Goal: Task Accomplishment & Management: Manage account settings

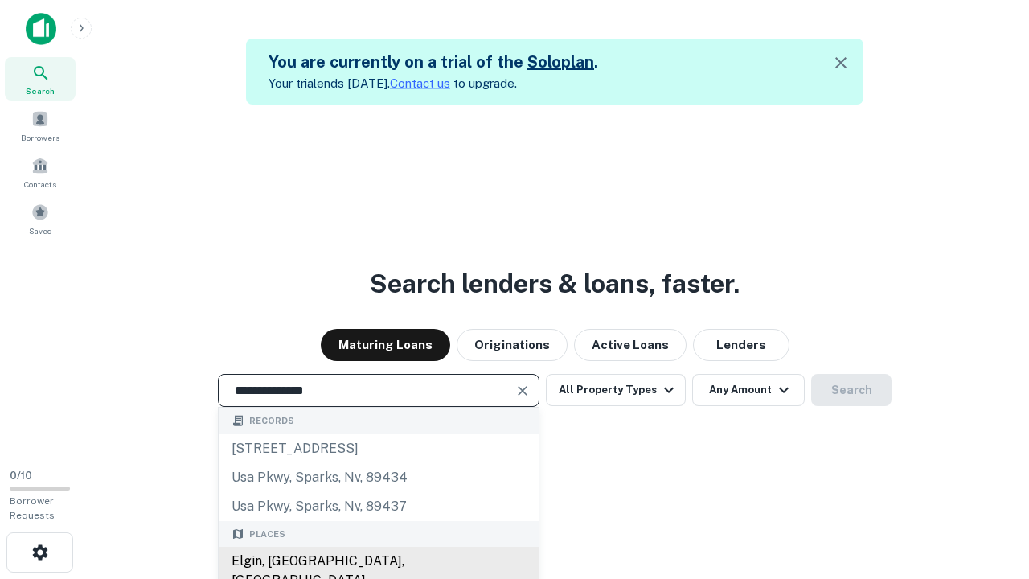
click at [378, 561] on div "Elgin, IL, USA" at bounding box center [379, 570] width 320 height 48
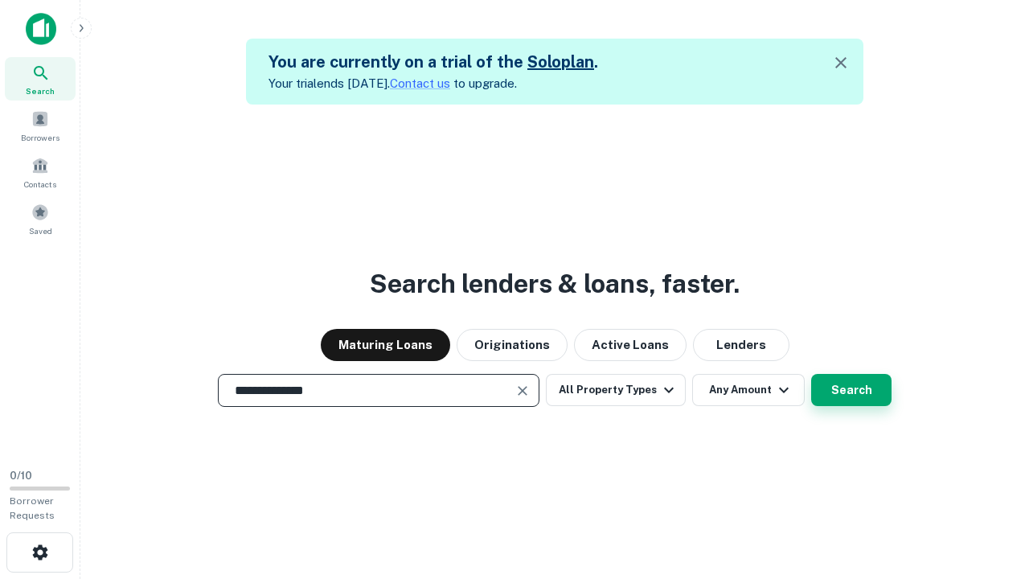
type input "**********"
click at [851, 390] on button "Search" at bounding box center [851, 390] width 80 height 32
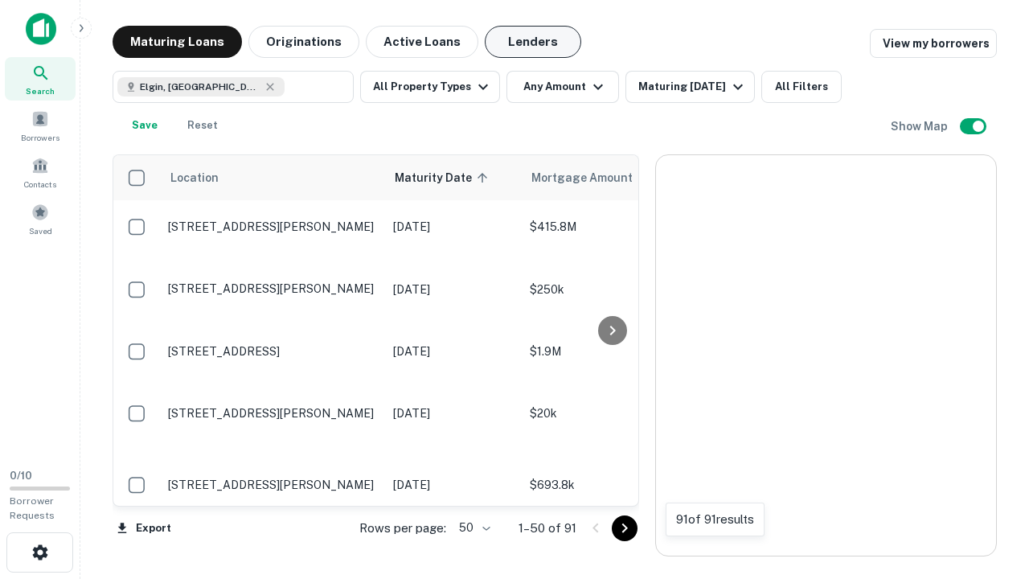
click at [533, 42] on button "Lenders" at bounding box center [533, 42] width 96 height 32
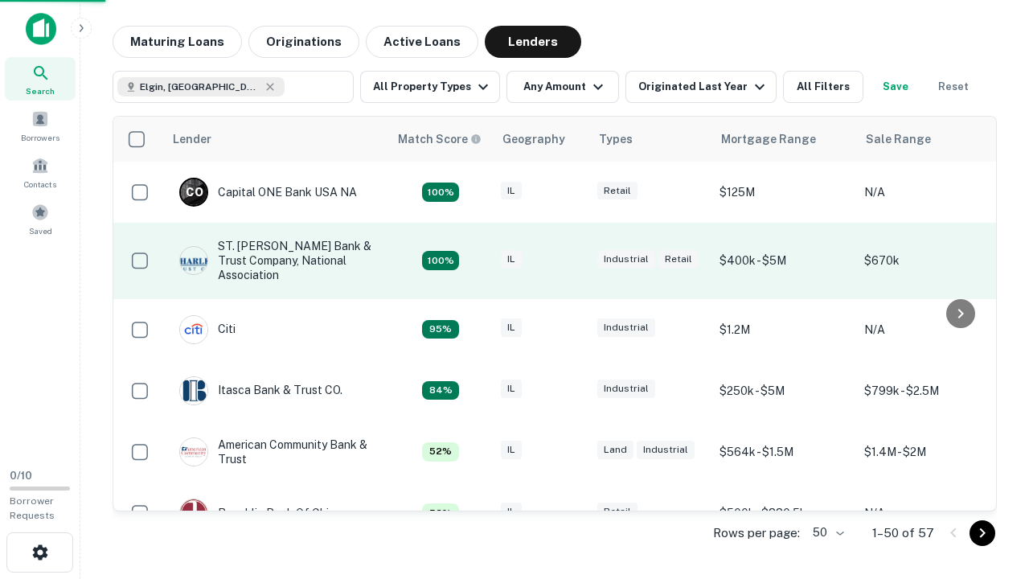
click at [571, 260] on div "IL" at bounding box center [541, 261] width 80 height 22
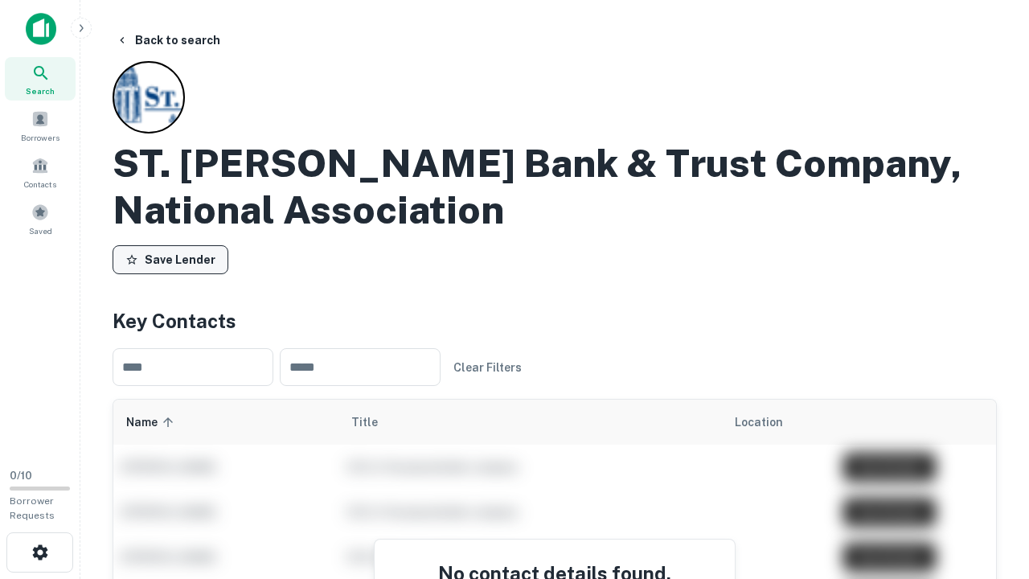
click at [170, 260] on button "Save Lender" at bounding box center [170, 259] width 116 height 29
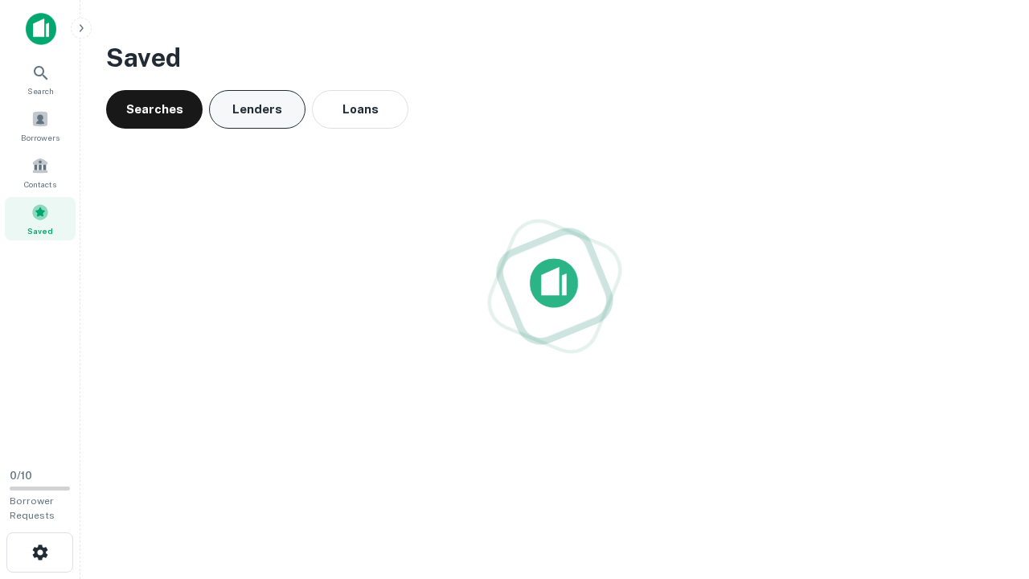
click at [257, 109] on button "Lenders" at bounding box center [257, 109] width 96 height 39
